Goal: Information Seeking & Learning: Compare options

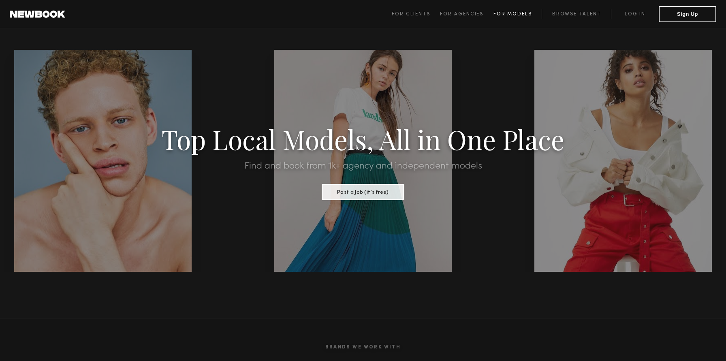
click at [510, 13] on span "For Models" at bounding box center [513, 14] width 39 height 5
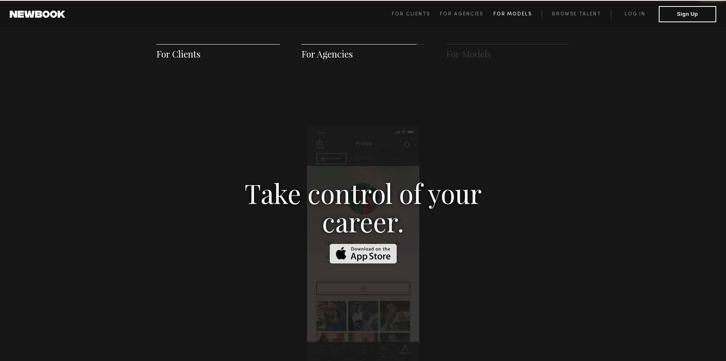
scroll to position [1167, 0]
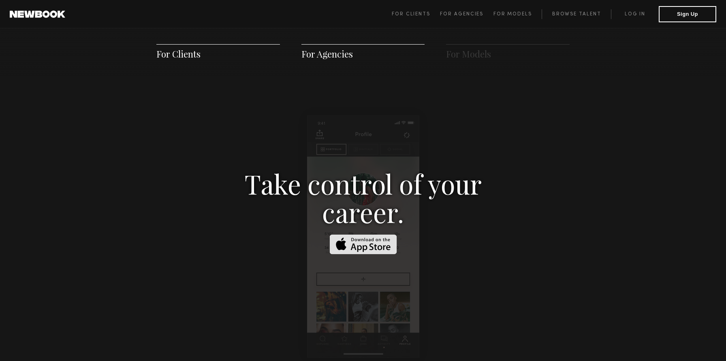
click at [563, 6] on span "For Clients For Agencies For Models Browse Talent Log in Sign Up" at bounding box center [554, 14] width 325 height 16
click at [563, 10] on link "Browse Talent" at bounding box center [576, 14] width 69 height 10
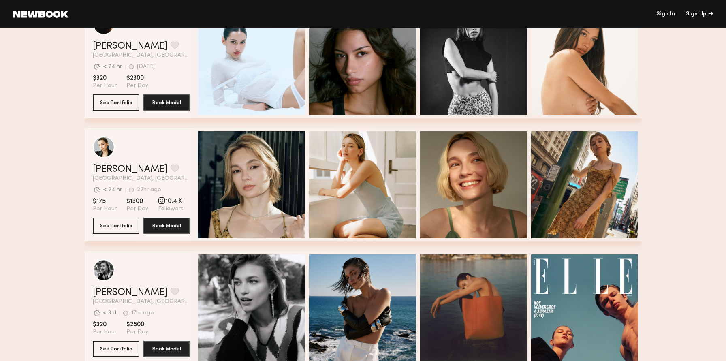
scroll to position [1531, 0]
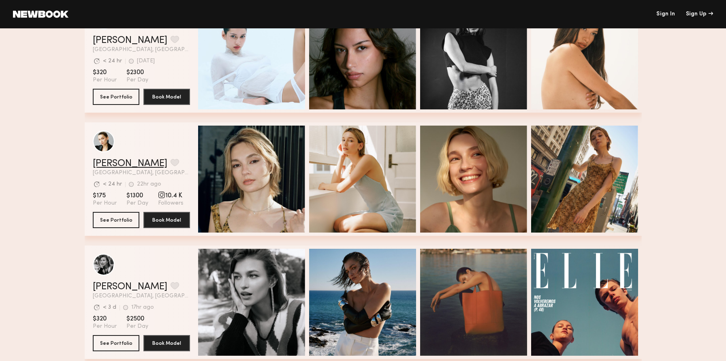
click at [100, 161] on link "[PERSON_NAME]" at bounding box center [130, 164] width 75 height 10
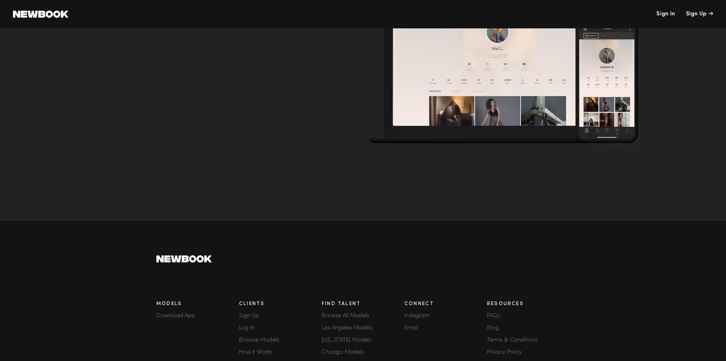
scroll to position [49, 0]
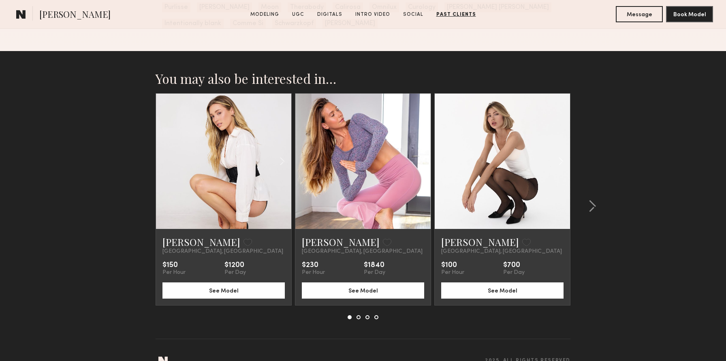
scroll to position [2409, 0]
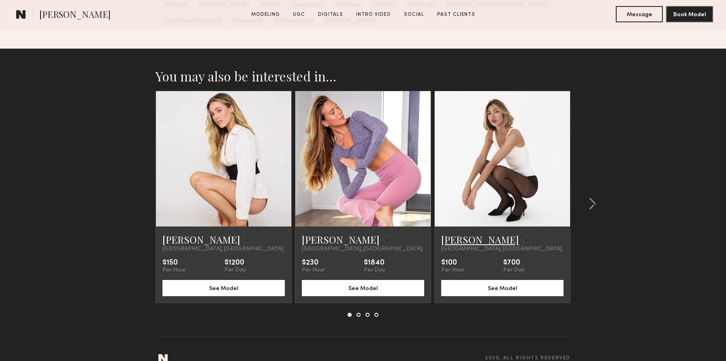
click at [463, 233] on link "[PERSON_NAME]" at bounding box center [480, 239] width 78 height 13
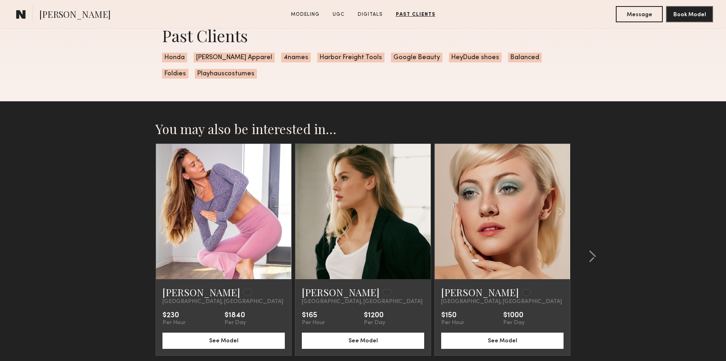
scroll to position [1757, 0]
